Goal: Task Accomplishment & Management: Manage account settings

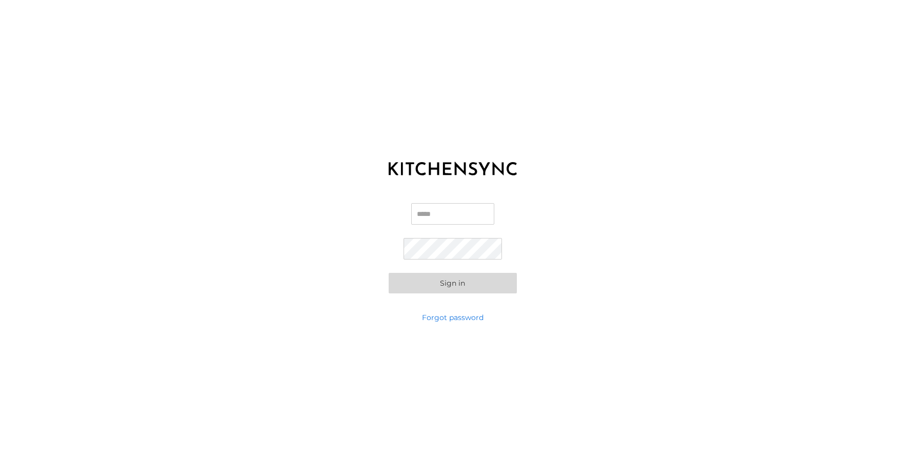
type input "**********"
click at [497, 290] on button "Sign in" at bounding box center [453, 283] width 128 height 21
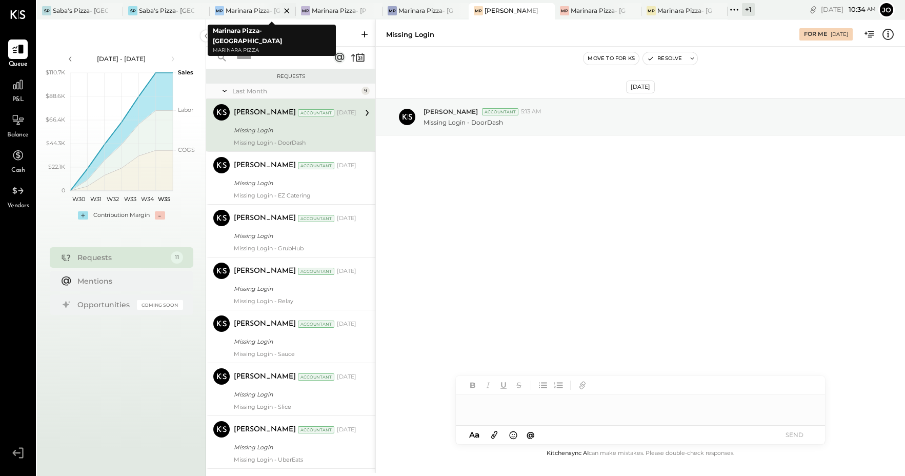
click at [249, 9] on div "Marinara Pizza- [GEOGRAPHIC_DATA]" at bounding box center [253, 10] width 55 height 9
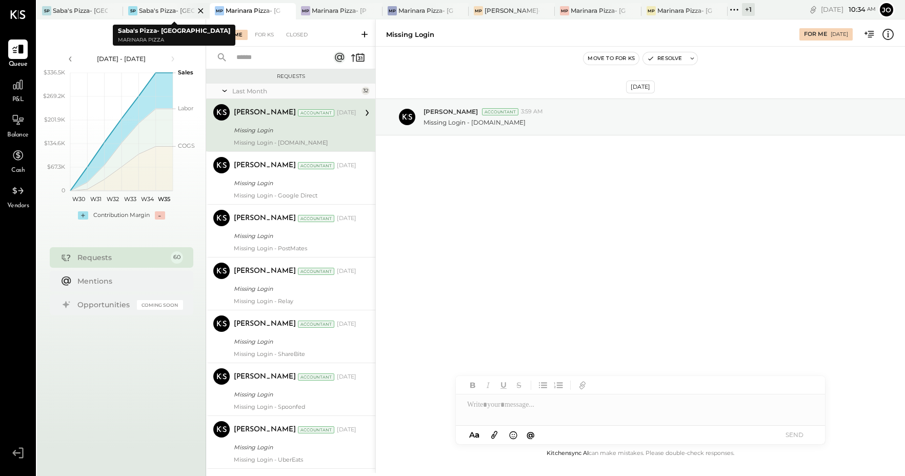
click at [174, 13] on div at bounding box center [192, 10] width 36 height 15
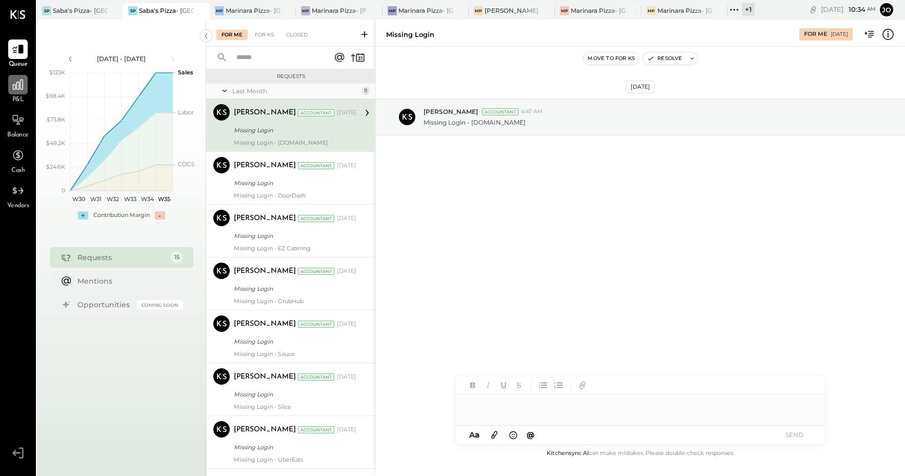
click at [17, 94] on div at bounding box center [17, 84] width 19 height 19
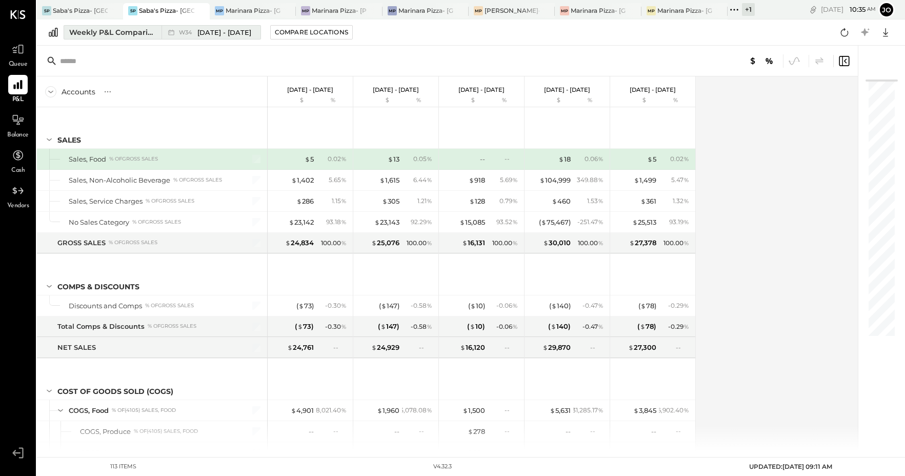
click at [134, 35] on div "Weekly P&L Comparison" at bounding box center [112, 32] width 86 height 10
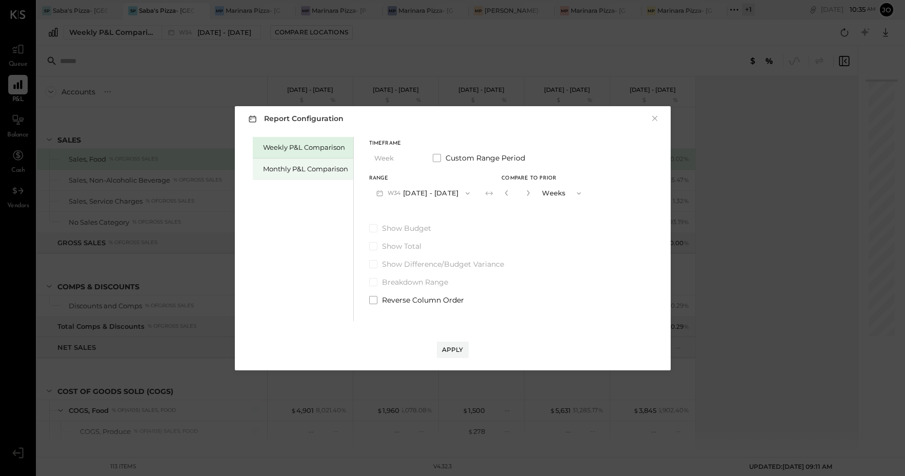
click at [326, 173] on div "Monthly P&L Comparison" at bounding box center [305, 169] width 85 height 10
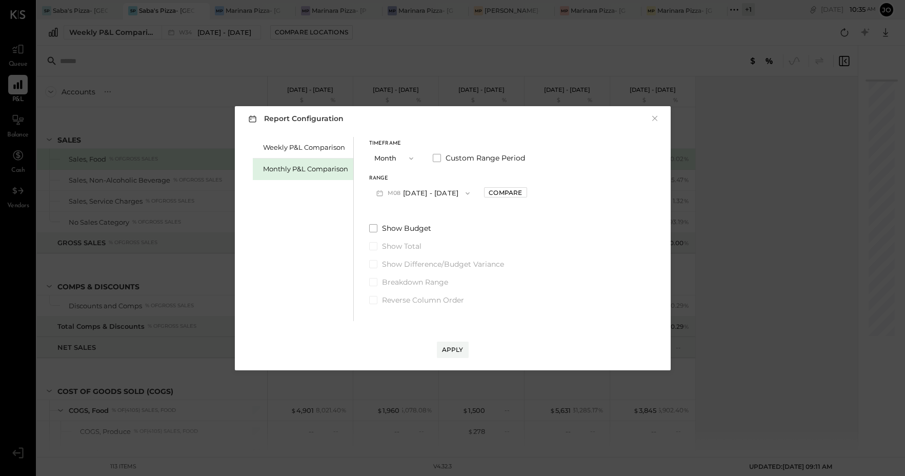
click at [392, 159] on button "Month" at bounding box center [394, 158] width 51 height 19
click at [451, 171] on div "Timeframe Month Month Quarter YTD Year Custom Range Period Range M08 [DATE] - […" at bounding box center [448, 172] width 158 height 62
click at [440, 156] on span at bounding box center [437, 158] width 8 height 8
click at [423, 194] on icon "button" at bounding box center [421, 193] width 4 height 3
click at [418, 346] on div "[DATE]" at bounding box center [413, 346] width 86 height 22
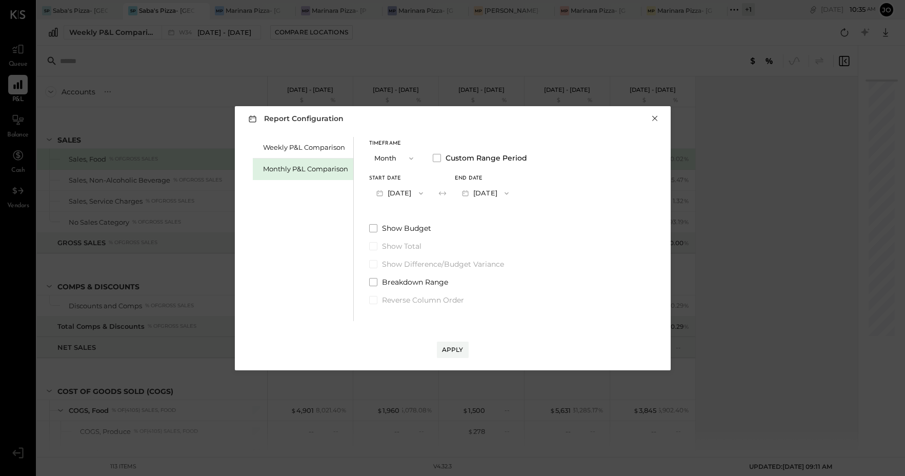
click at [657, 119] on button "×" at bounding box center [654, 118] width 9 height 10
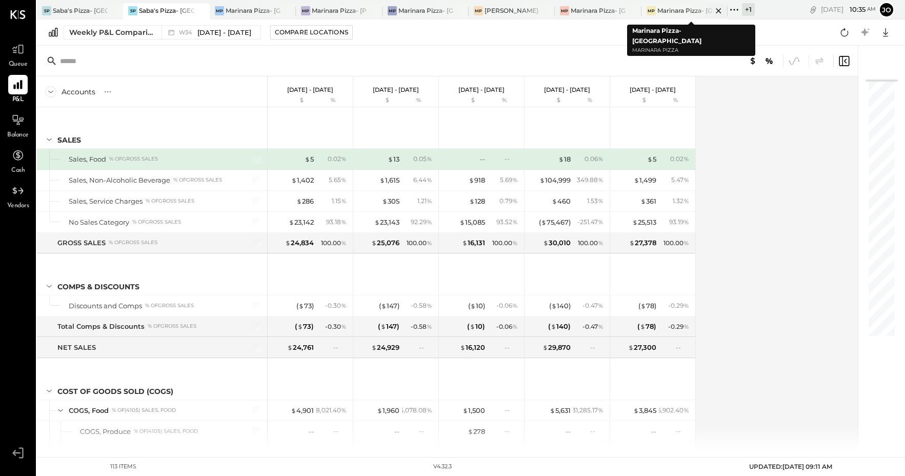
click at [681, 10] on div "Marinara Pizza- [GEOGRAPHIC_DATA]" at bounding box center [685, 10] width 55 height 9
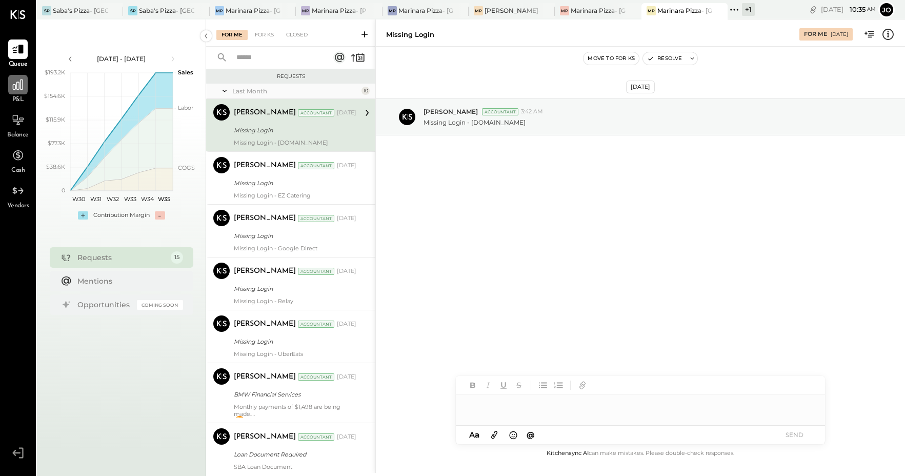
click at [22, 90] on icon at bounding box center [17, 84] width 13 height 13
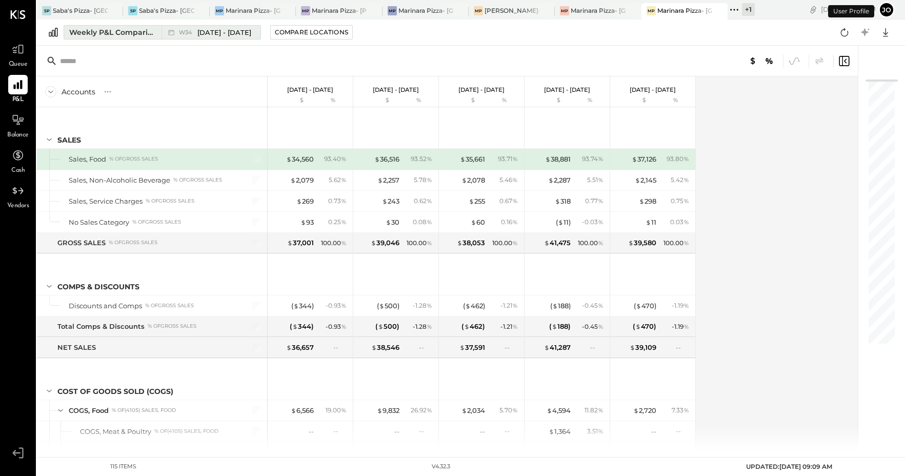
click at [137, 36] on div "Weekly P&L Comparison" at bounding box center [112, 32] width 86 height 10
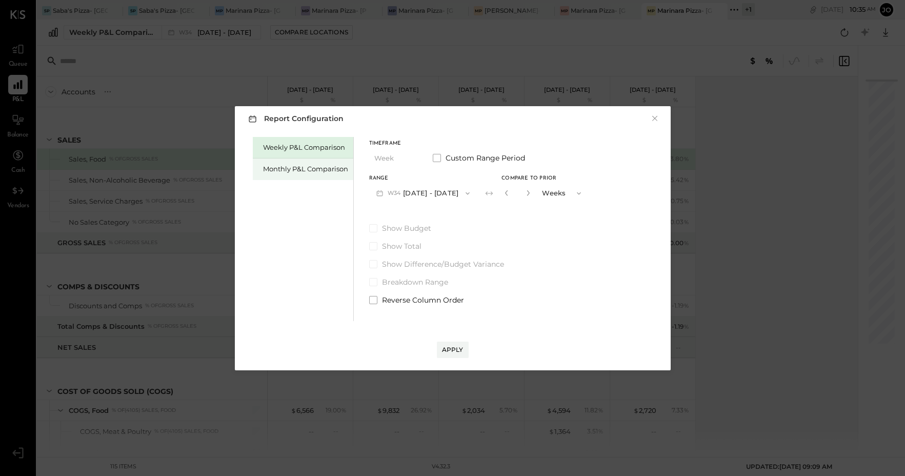
click at [312, 168] on div "Monthly P&L Comparison" at bounding box center [305, 169] width 85 height 10
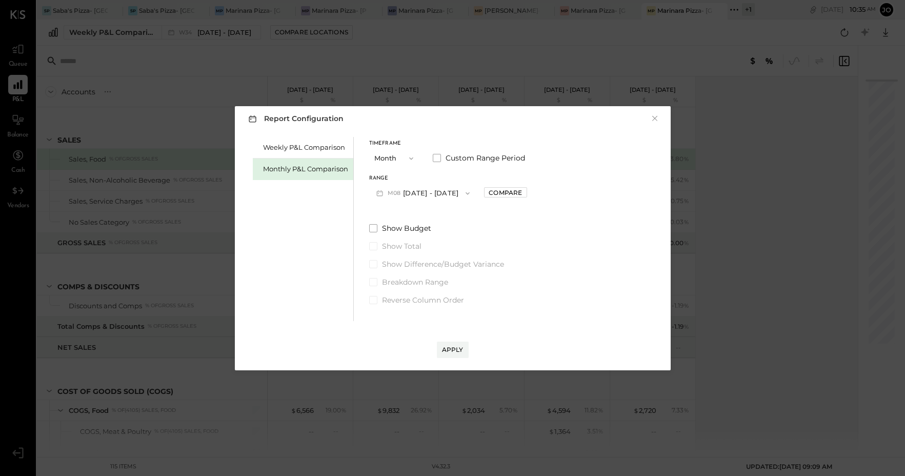
click at [389, 160] on button "Month" at bounding box center [394, 158] width 51 height 19
click at [440, 156] on label "Custom Range Period" at bounding box center [479, 158] width 92 height 10
click at [419, 189] on button "[DATE]" at bounding box center [399, 193] width 61 height 19
click at [424, 247] on div "[DATE]" at bounding box center [413, 247] width 86 height 22
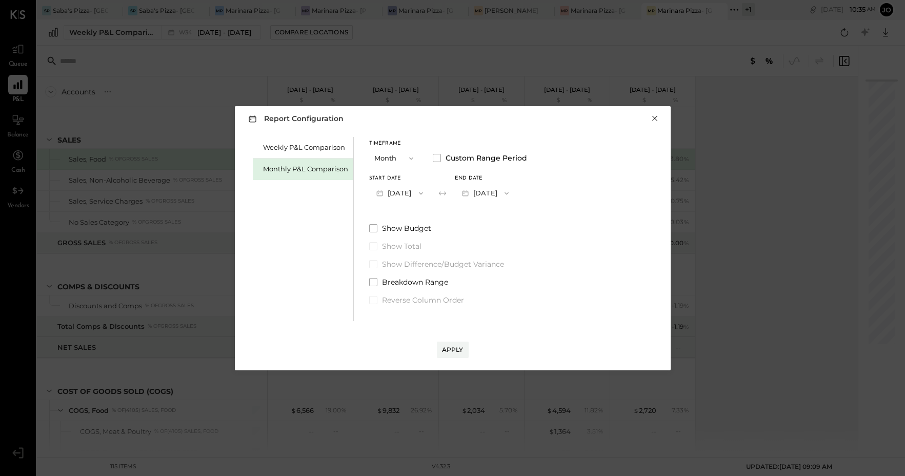
click at [654, 118] on button "×" at bounding box center [654, 118] width 9 height 10
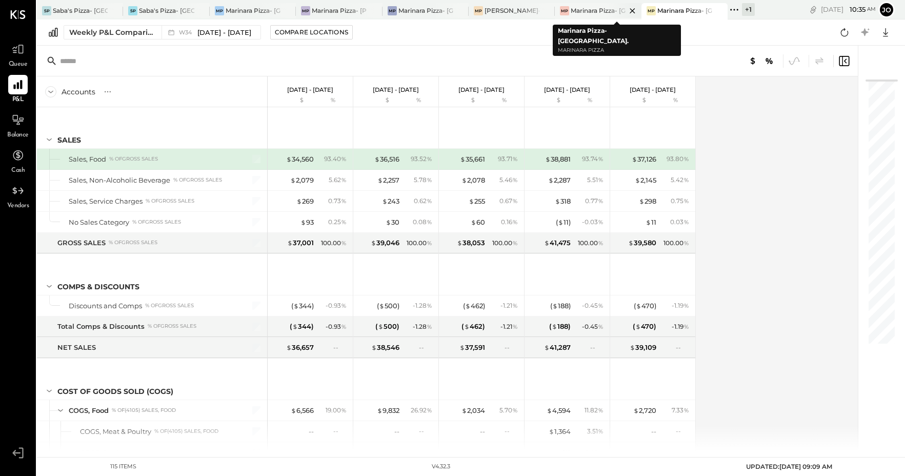
click at [610, 11] on div at bounding box center [624, 10] width 36 height 15
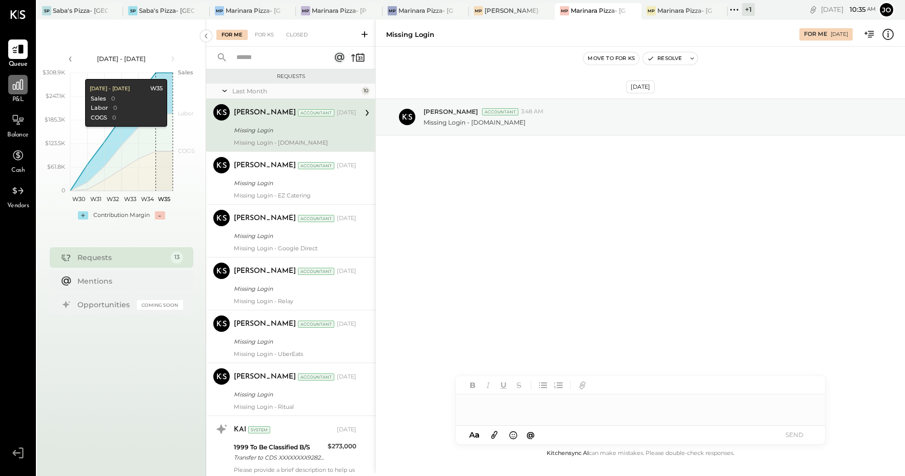
click at [20, 94] on div at bounding box center [17, 84] width 19 height 19
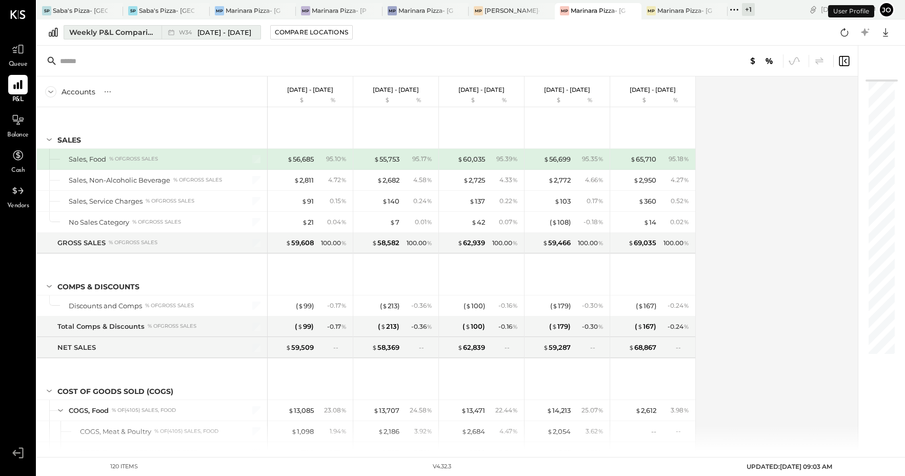
click at [185, 32] on span "W34" at bounding box center [187, 33] width 16 height 6
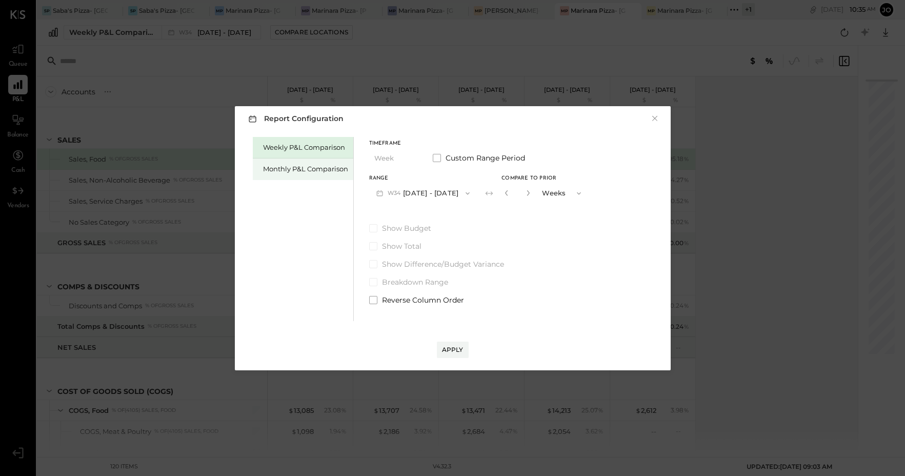
click at [327, 166] on div "Monthly P&L Comparison" at bounding box center [305, 169] width 85 height 10
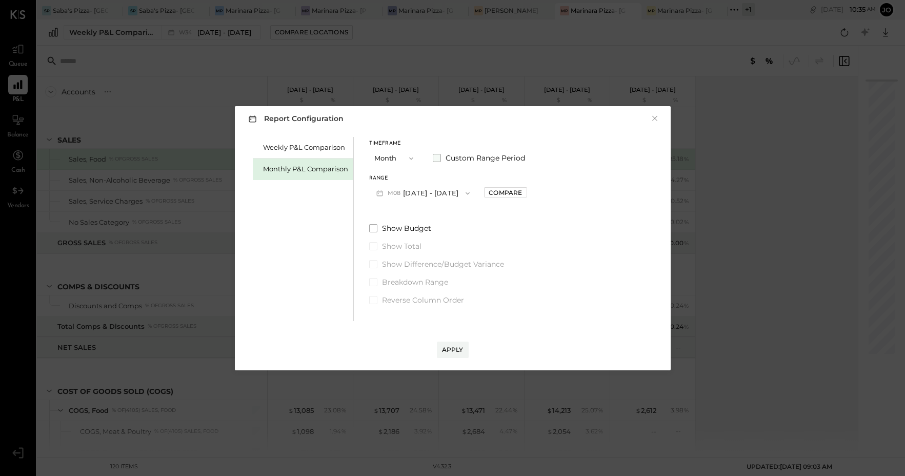
click at [440, 159] on span at bounding box center [437, 158] width 8 height 8
click at [414, 194] on button "[DATE]" at bounding box center [399, 193] width 61 height 19
click at [429, 348] on div "[DATE]" at bounding box center [413, 346] width 86 height 22
click at [516, 193] on button "[DATE]" at bounding box center [485, 193] width 61 height 19
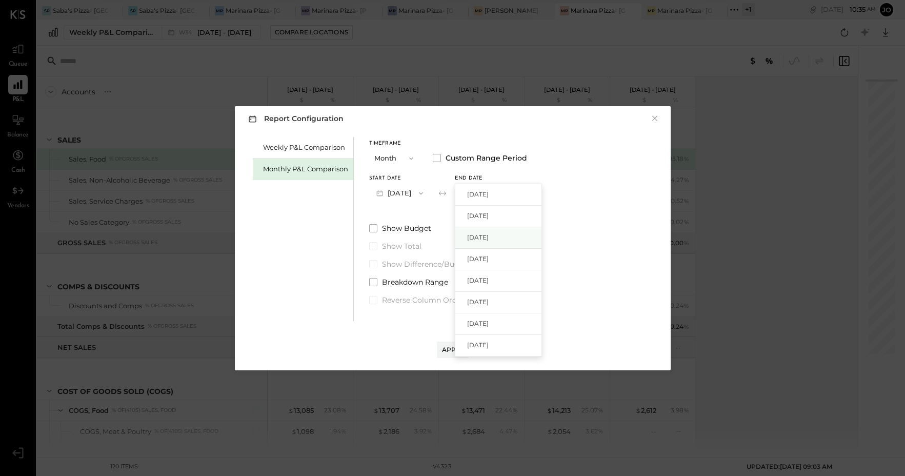
click at [489, 238] on span "[DATE]" at bounding box center [478, 237] width 22 height 9
click at [457, 351] on div "Apply" at bounding box center [453, 349] width 22 height 9
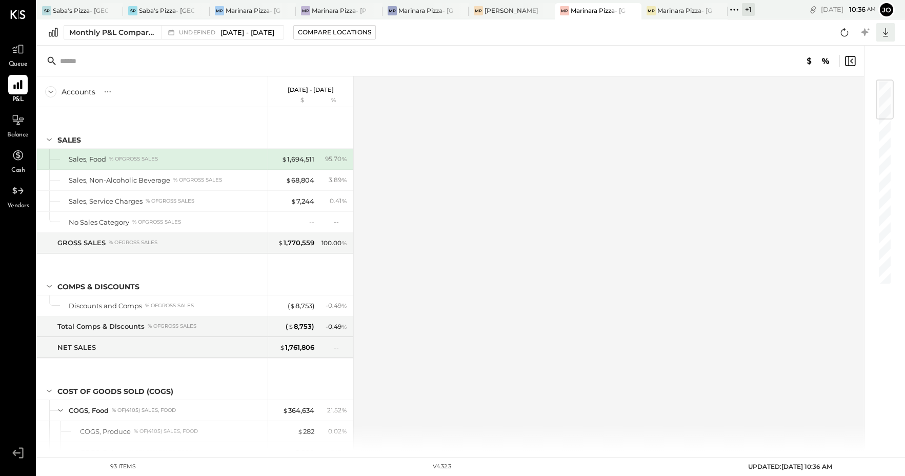
click at [887, 32] on icon at bounding box center [885, 32] width 13 height 13
click at [852, 95] on div "Excel" at bounding box center [854, 93] width 82 height 22
click at [885, 32] on icon at bounding box center [885, 32] width 13 height 13
click at [862, 47] on link "CSV" at bounding box center [854, 49] width 82 height 22
click at [886, 32] on icon at bounding box center [885, 32] width 13 height 13
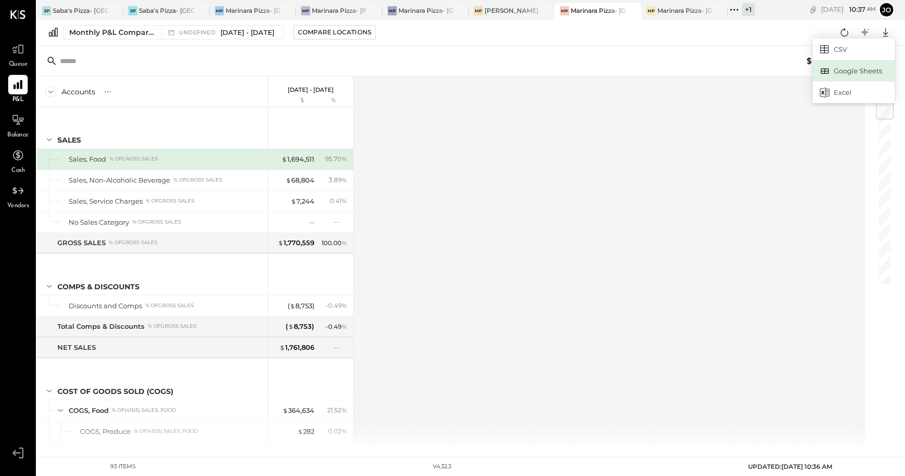
click at [866, 68] on div "Google Sheets" at bounding box center [854, 71] width 82 height 22
click at [108, 93] on icon at bounding box center [108, 92] width 10 height 10
click at [142, 91] on icon at bounding box center [142, 92] width 4 height 4
click at [49, 95] on icon at bounding box center [50, 91] width 11 height 11
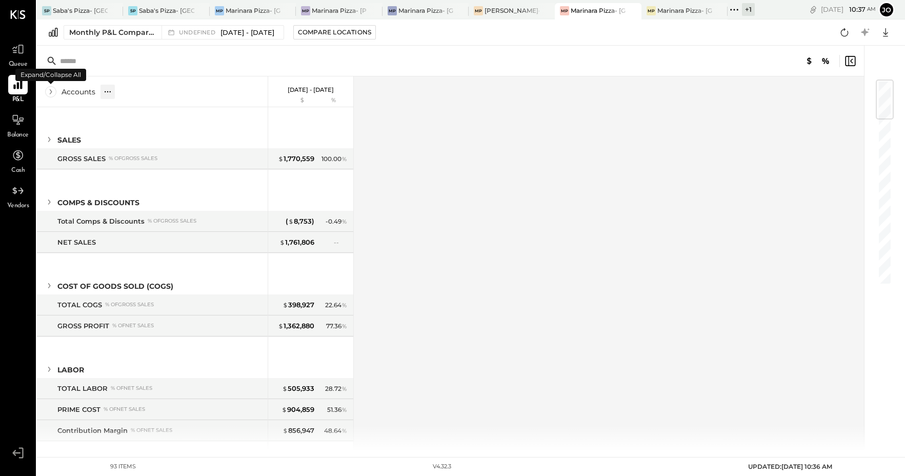
click at [51, 93] on icon at bounding box center [50, 91] width 11 height 11
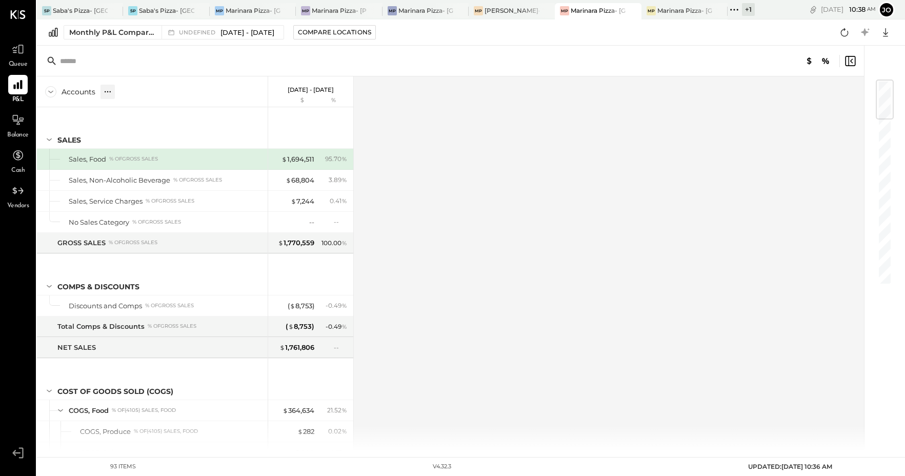
click at [512, 186] on div "Accounts S % GL [DATE] - [DATE] $ % SALES Sales, Food % of GROSS SALES Sales, N…" at bounding box center [451, 263] width 829 height 374
click at [889, 10] on button "jo" at bounding box center [887, 10] width 16 height 16
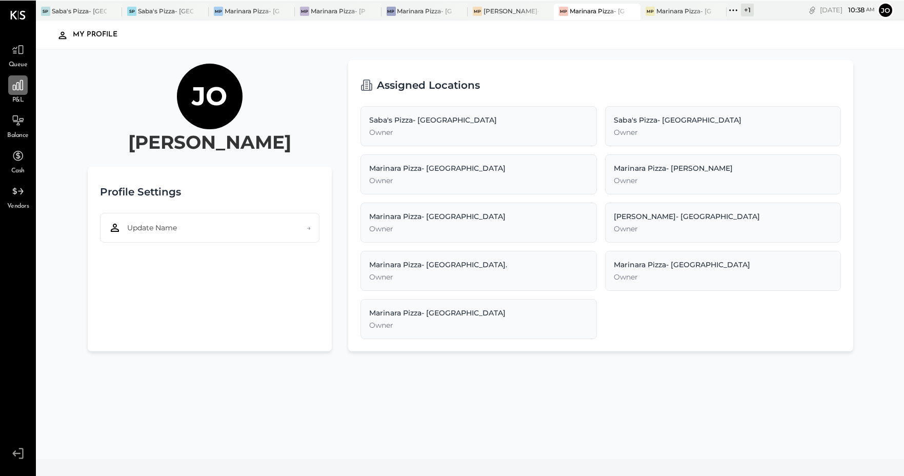
click at [25, 94] on div at bounding box center [17, 84] width 19 height 19
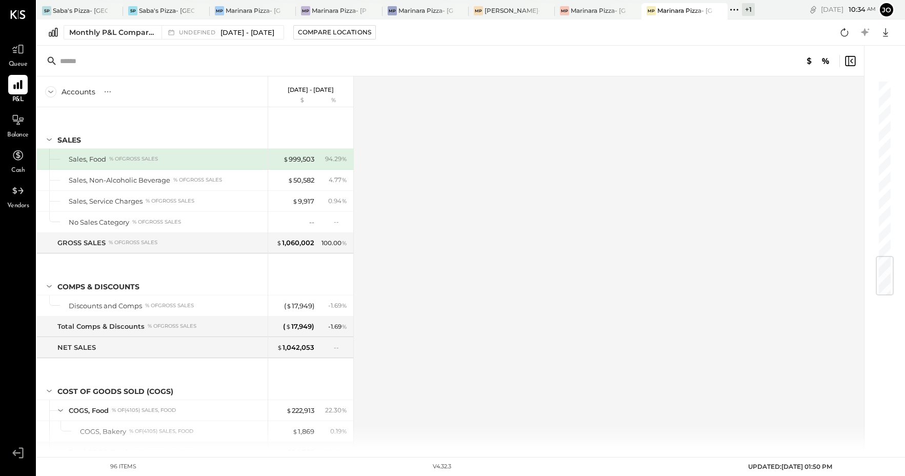
scroll to position [1528, 0]
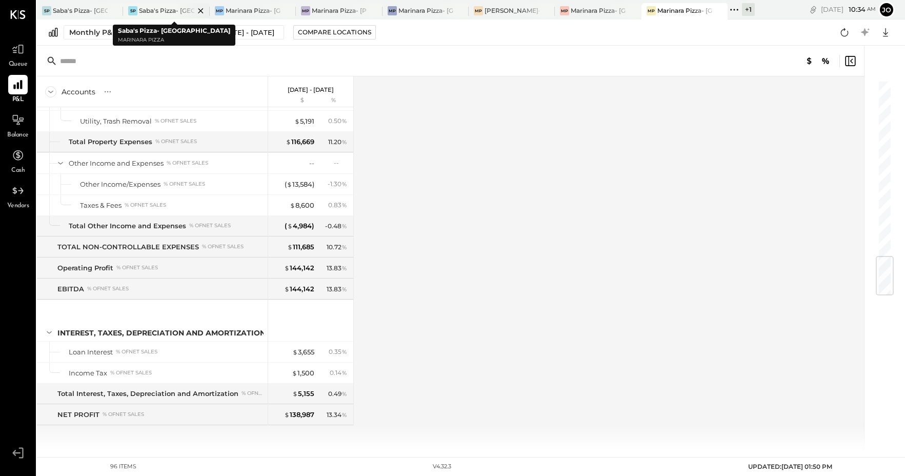
click at [184, 11] on div at bounding box center [192, 10] width 36 height 15
